Goal: Navigation & Orientation: Find specific page/section

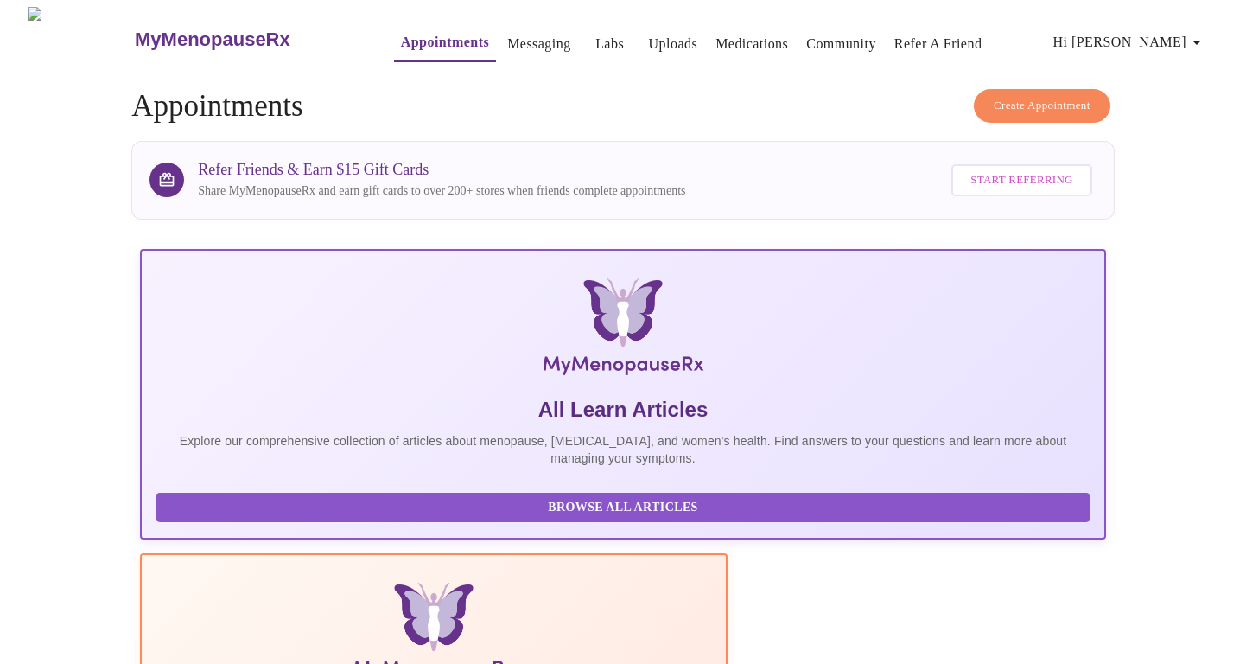
click at [595, 41] on link "Labs" at bounding box center [609, 44] width 29 height 24
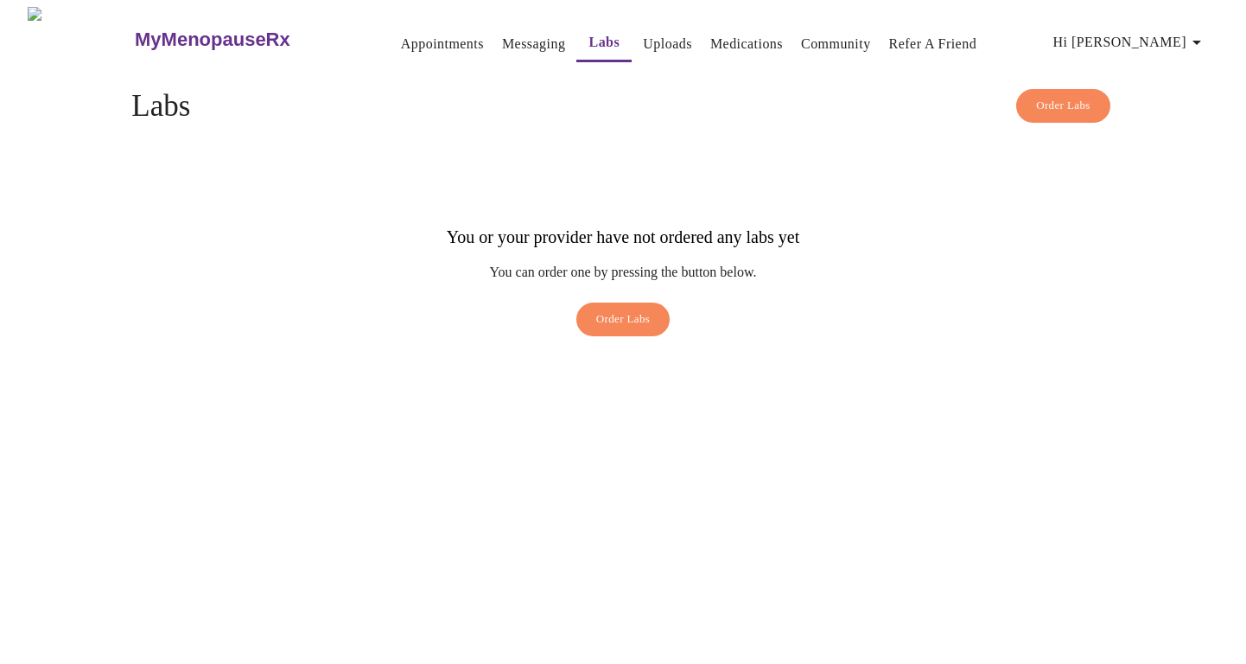
click at [725, 48] on link "Medications" at bounding box center [746, 44] width 73 height 24
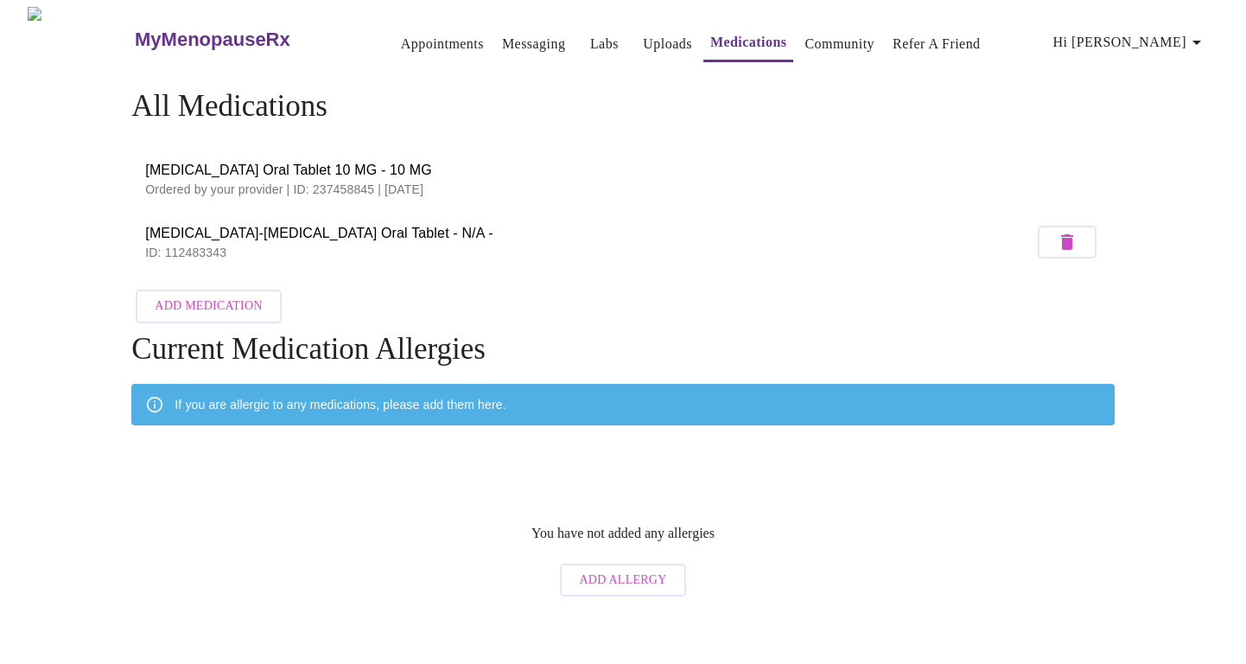
click at [502, 42] on link "Messaging" at bounding box center [533, 44] width 63 height 24
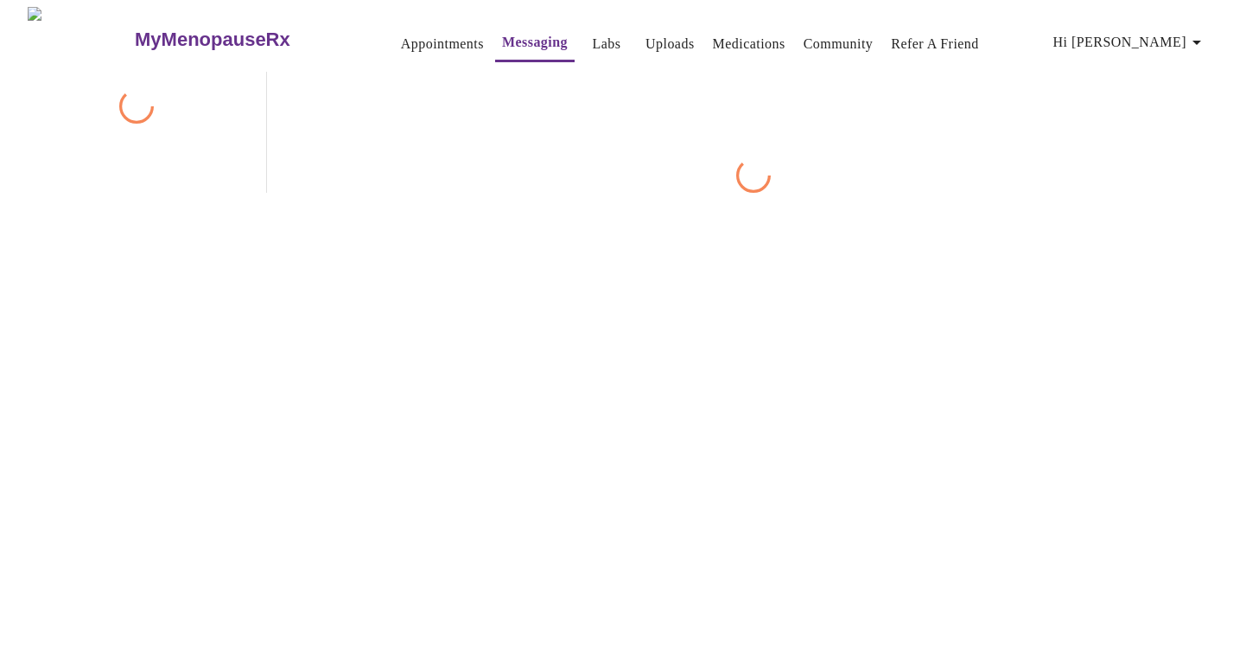
scroll to position [65, 0]
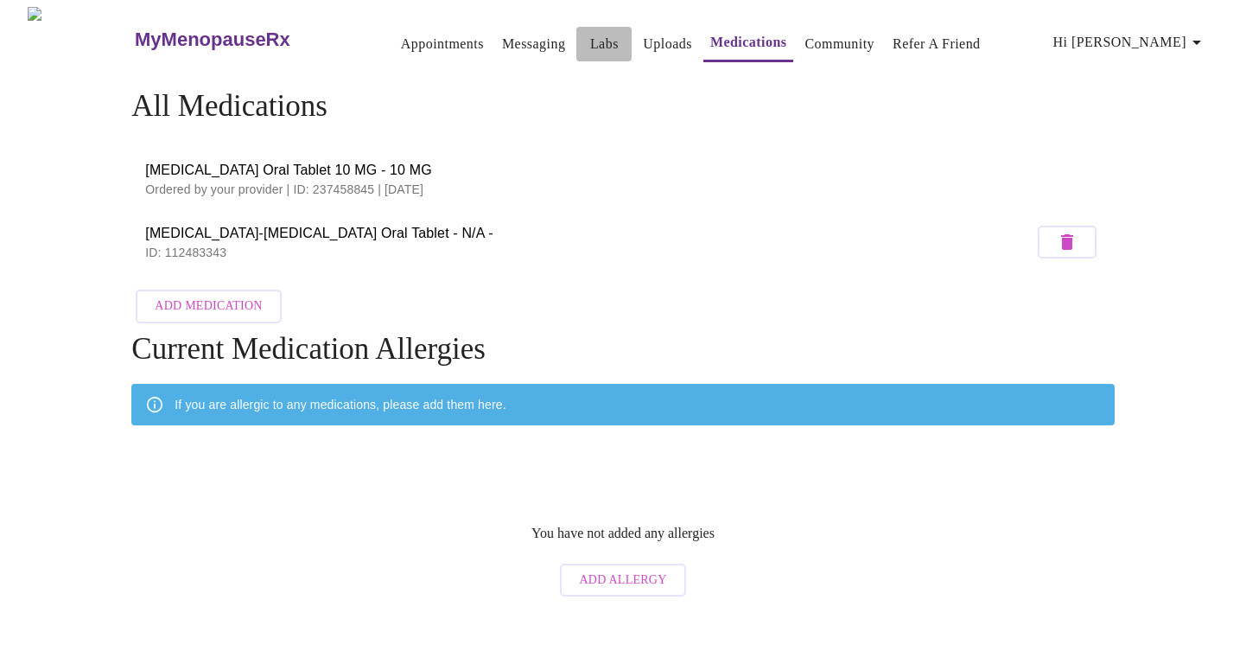
click at [590, 32] on link "Labs" at bounding box center [604, 44] width 29 height 24
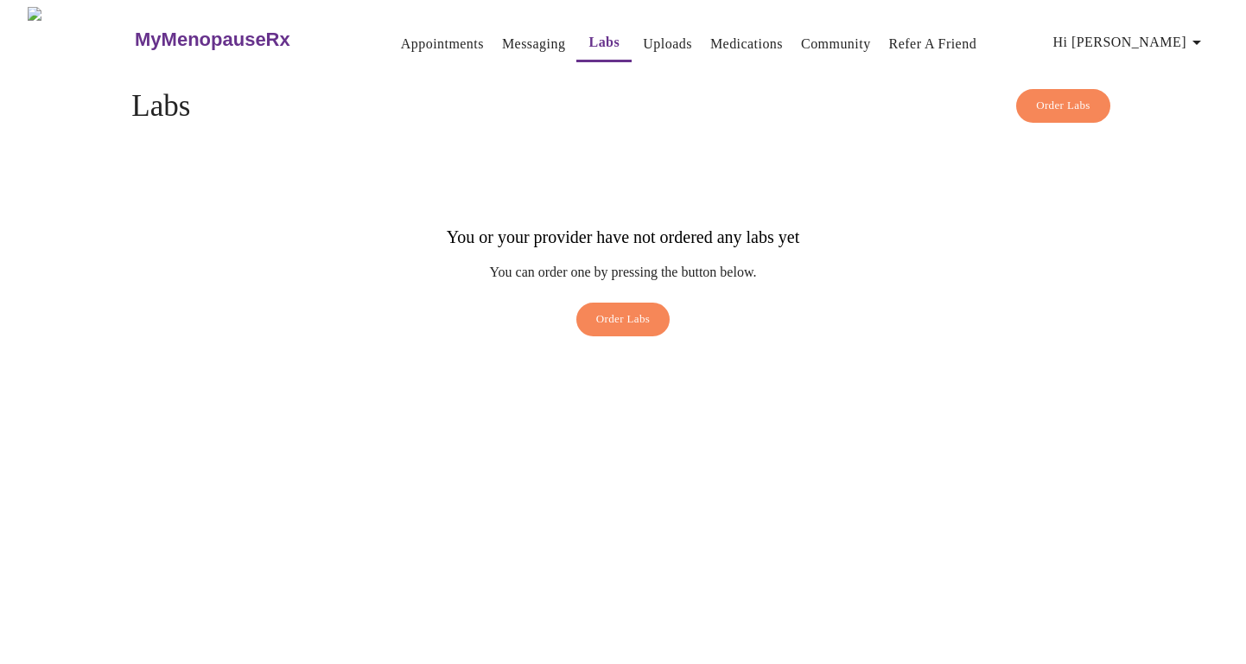
click at [647, 32] on link "Uploads" at bounding box center [667, 44] width 49 height 24
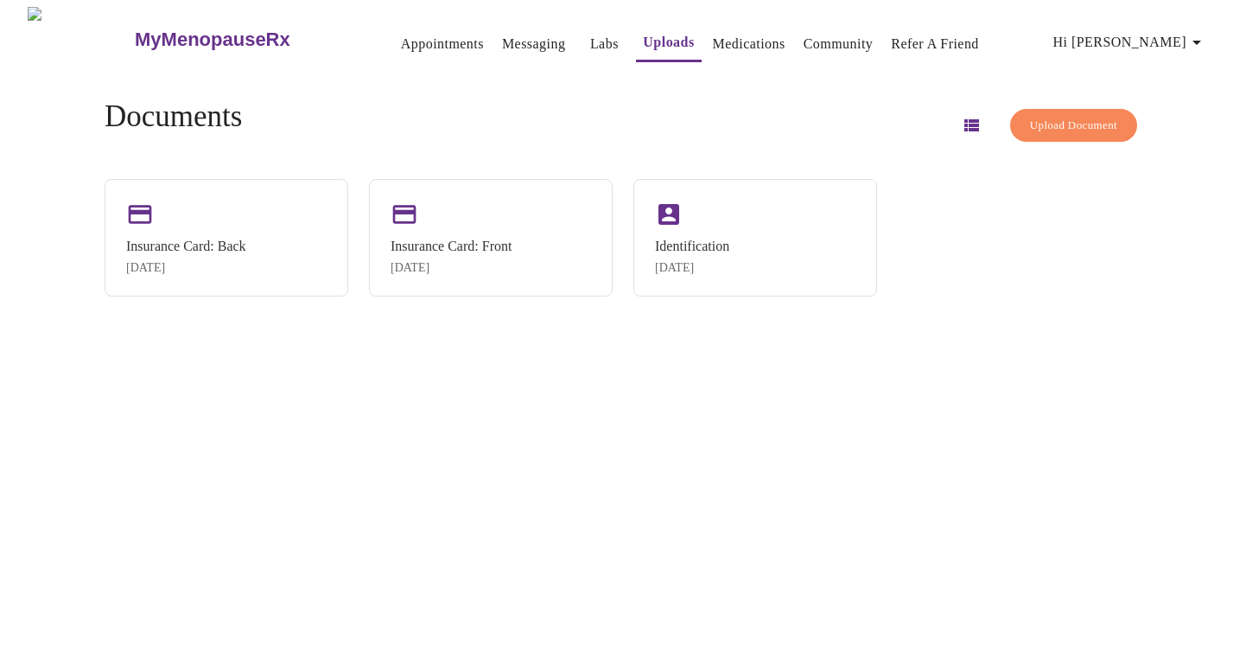
click at [804, 32] on link "Community" at bounding box center [839, 44] width 70 height 24
